Goal: Information Seeking & Learning: Learn about a topic

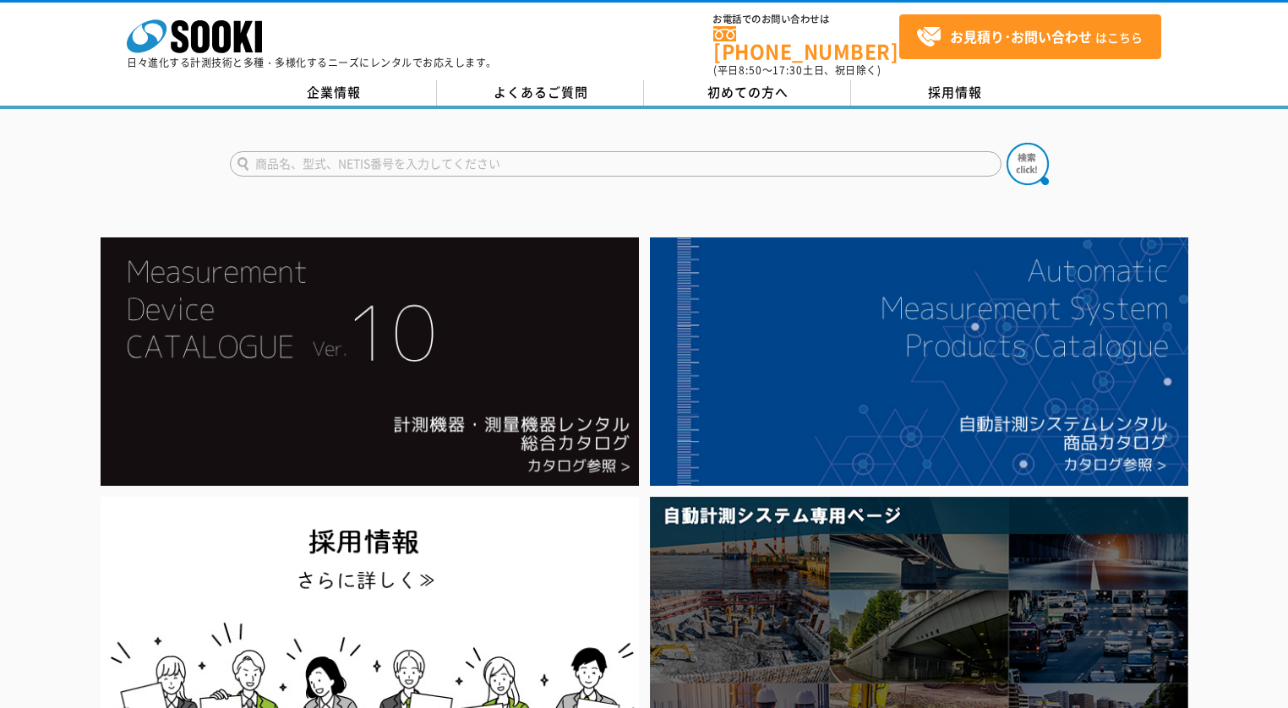
drag, startPoint x: 429, startPoint y: 150, endPoint x: 583, endPoint y: 149, distance: 153.8
click at [434, 151] on input "text" at bounding box center [615, 163] width 771 height 25
type input "振動計"
click at [1006, 143] on button at bounding box center [1027, 164] width 42 height 42
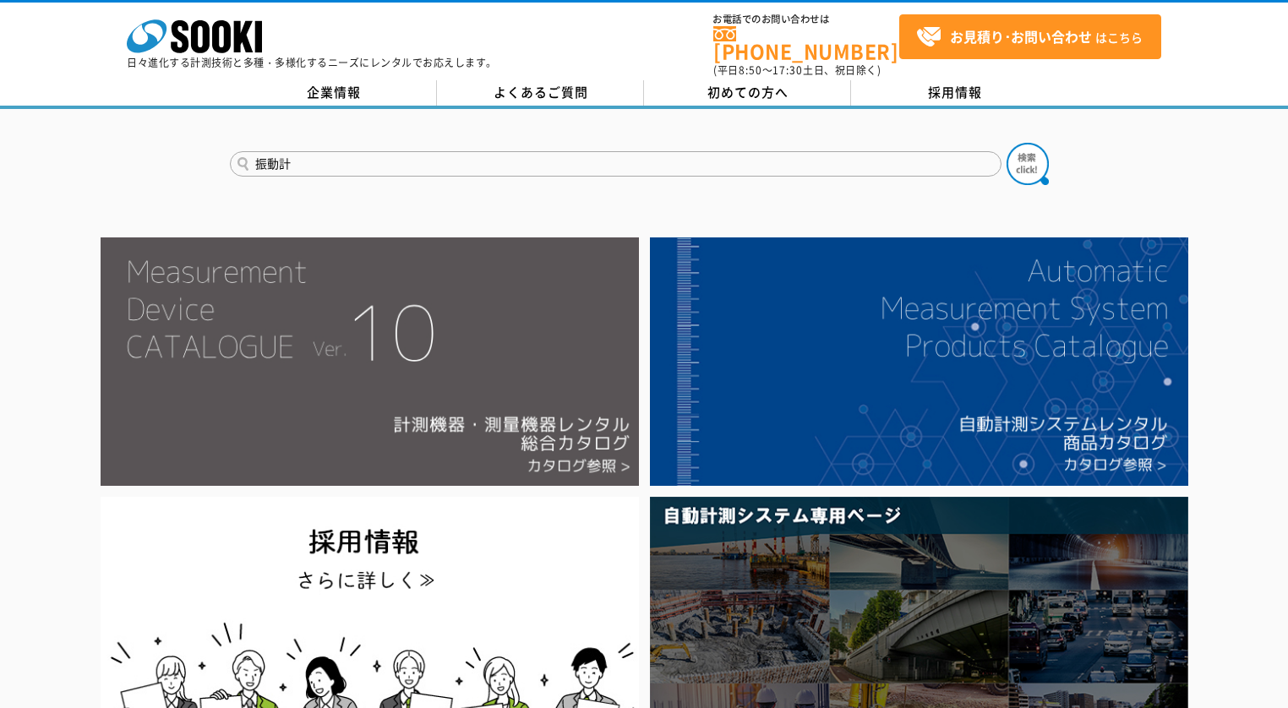
click at [586, 389] on img at bounding box center [370, 361] width 538 height 248
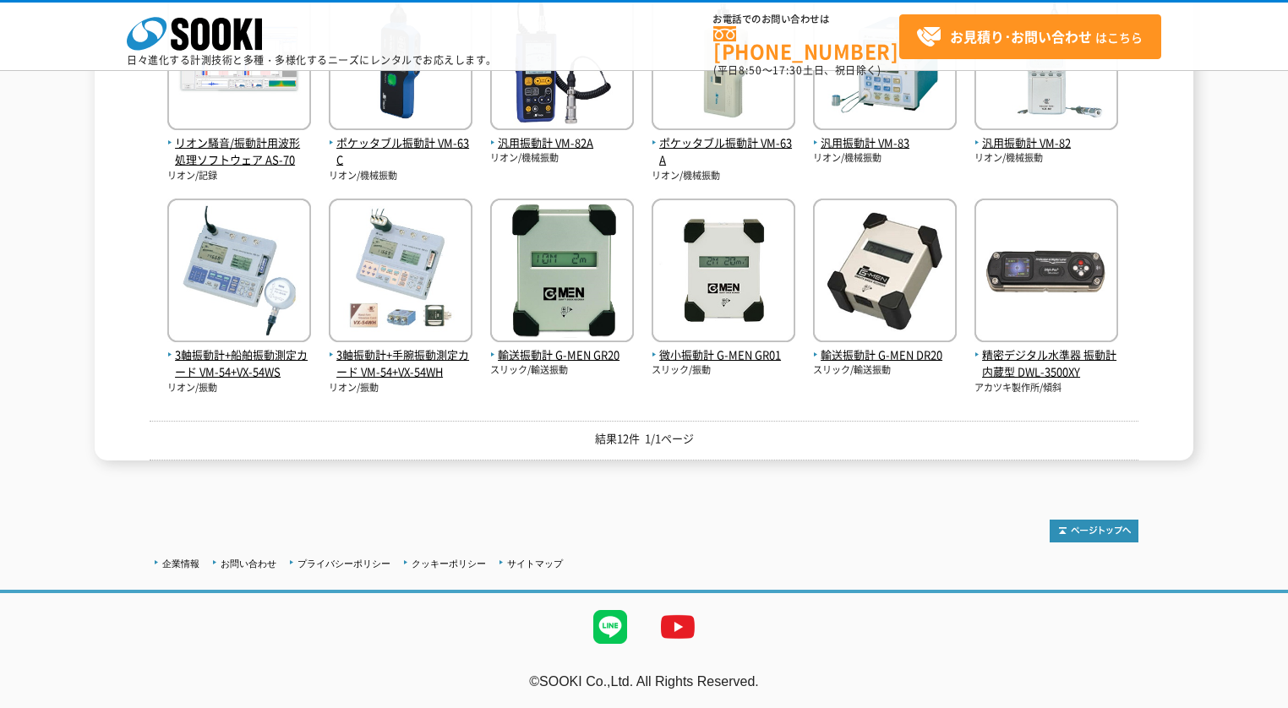
scroll to position [400, 0]
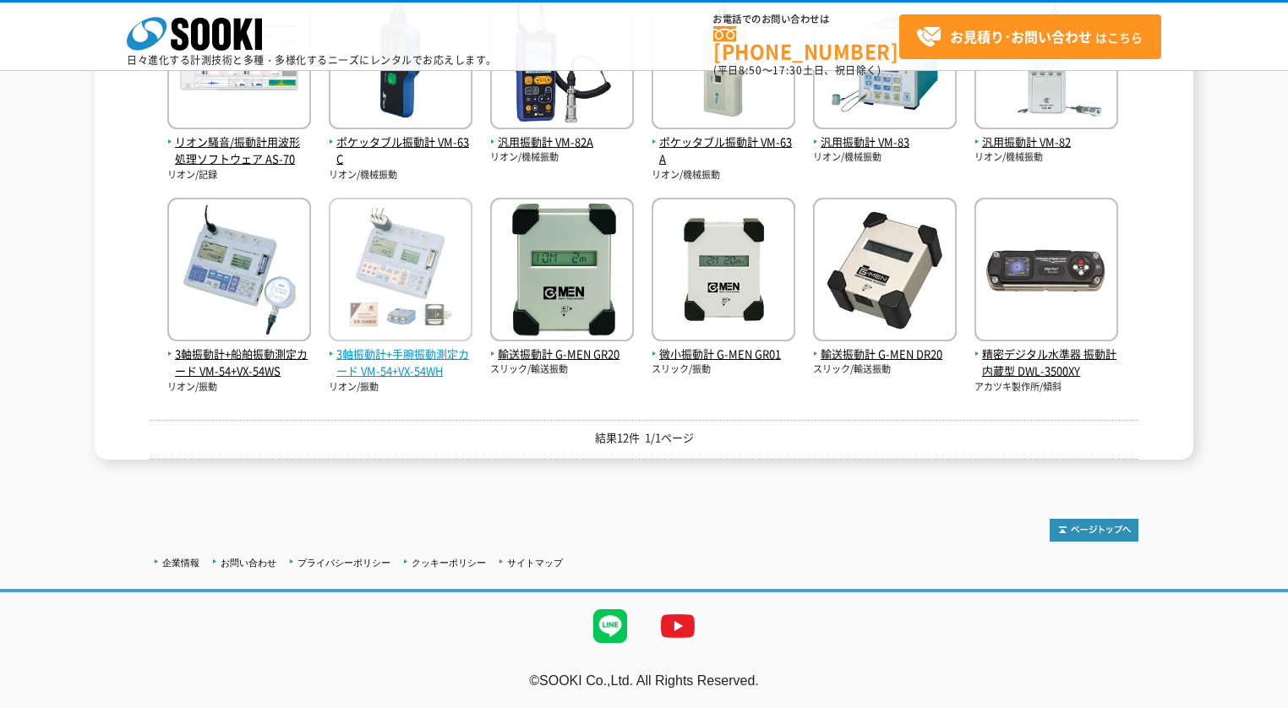
click at [391, 287] on img at bounding box center [401, 272] width 144 height 148
